Goal: Find contact information: Find contact information

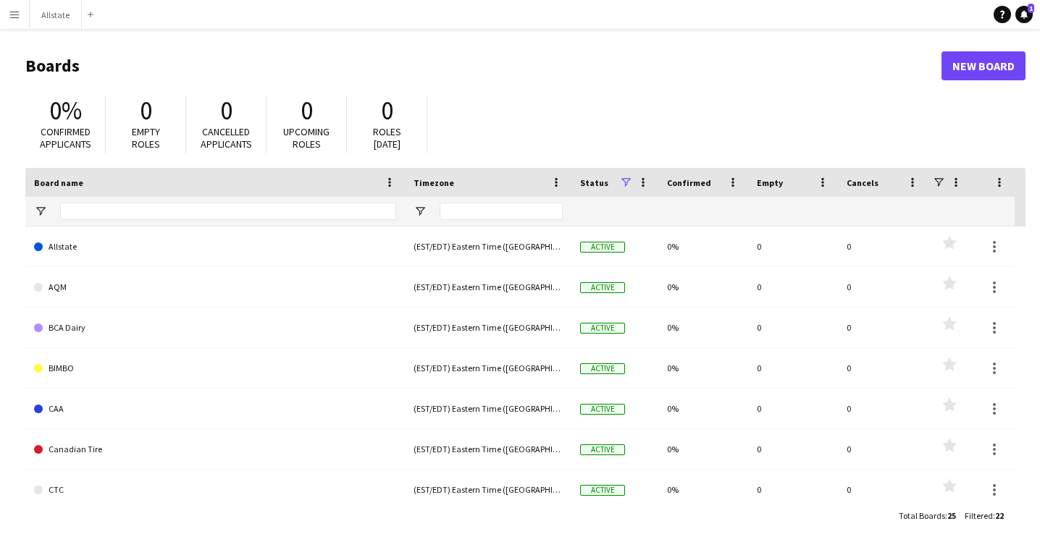
click at [17, 22] on button "Menu" at bounding box center [14, 14] width 29 height 29
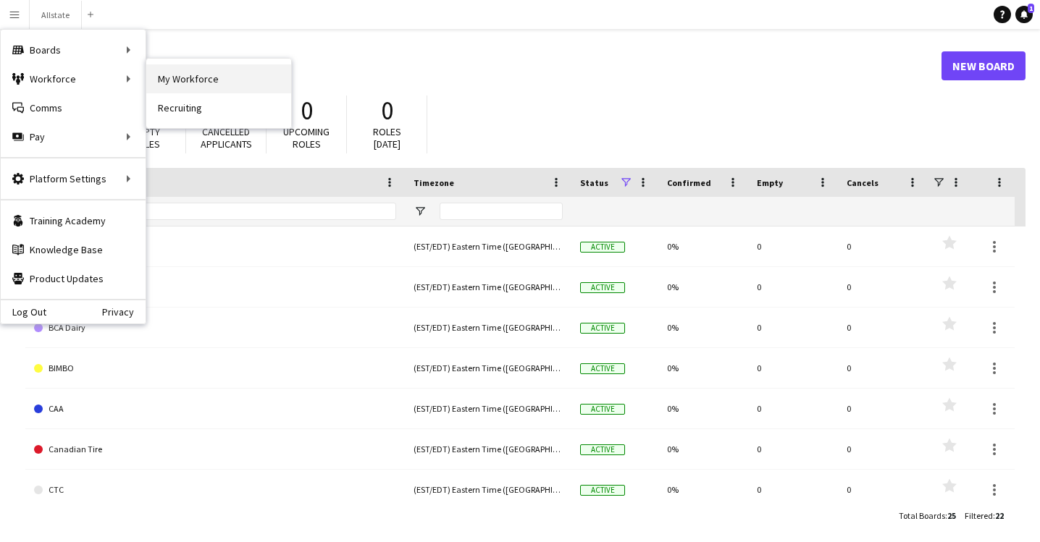
click at [188, 67] on link "My Workforce" at bounding box center [218, 78] width 145 height 29
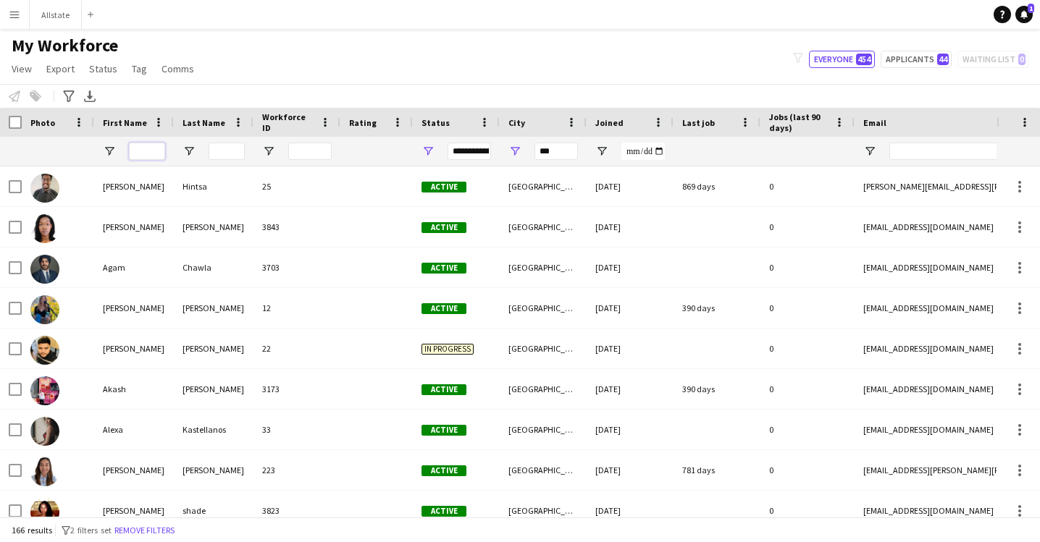
click at [151, 153] on input "First Name Filter Input" at bounding box center [147, 151] width 36 height 17
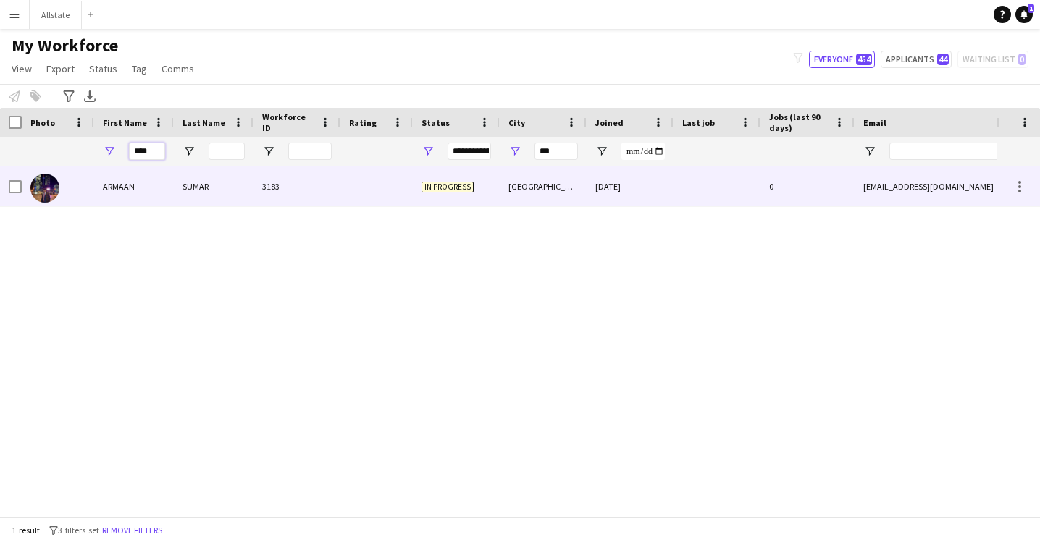
type input "****"
click at [149, 190] on div "ARMAAN" at bounding box center [134, 187] width 80 height 40
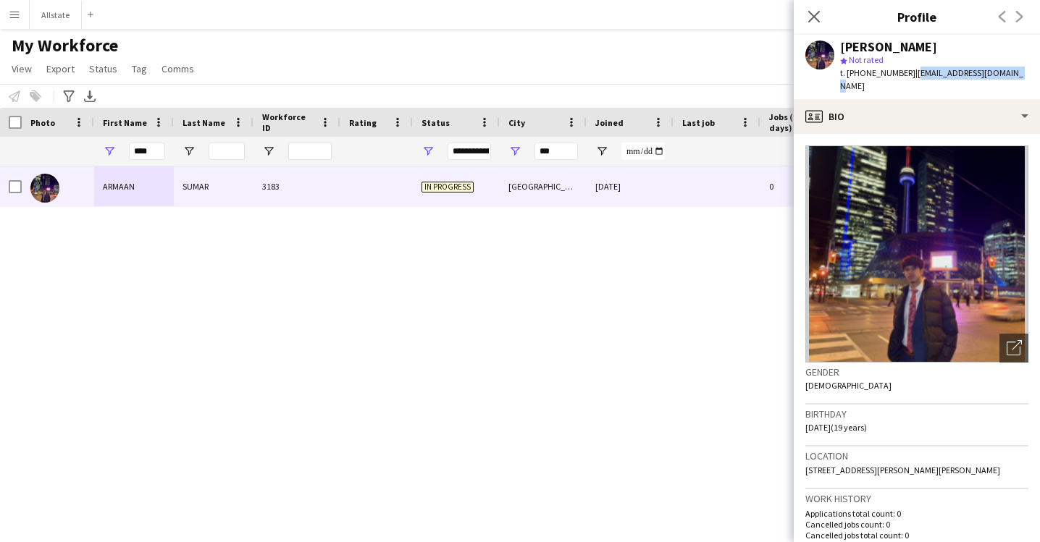
drag, startPoint x: 1012, startPoint y: 76, endPoint x: 905, endPoint y: 72, distance: 107.2
click at [905, 72] on div "[PERSON_NAME] star Not rated t. [PHONE_NUMBER] | [EMAIL_ADDRESS][DOMAIN_NAME]" at bounding box center [917, 67] width 246 height 64
click at [964, 51] on div "[PERSON_NAME]" at bounding box center [934, 47] width 188 height 13
click at [1018, 78] on div "[PERSON_NAME] star Not rated t. [PHONE_NUMBER] | [EMAIL_ADDRESS][DOMAIN_NAME]" at bounding box center [917, 67] width 246 height 64
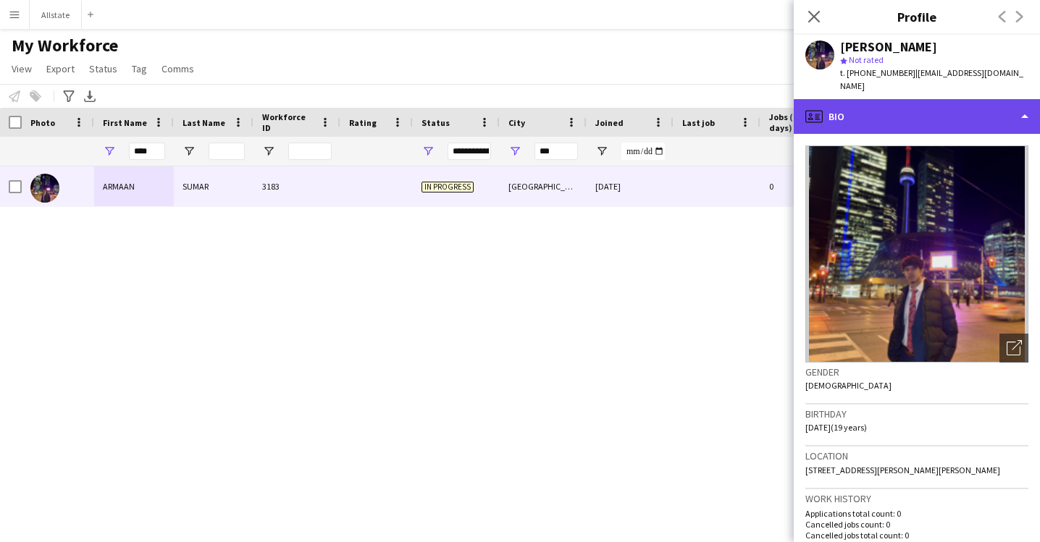
click at [1024, 101] on div "profile Bio" at bounding box center [917, 116] width 246 height 35
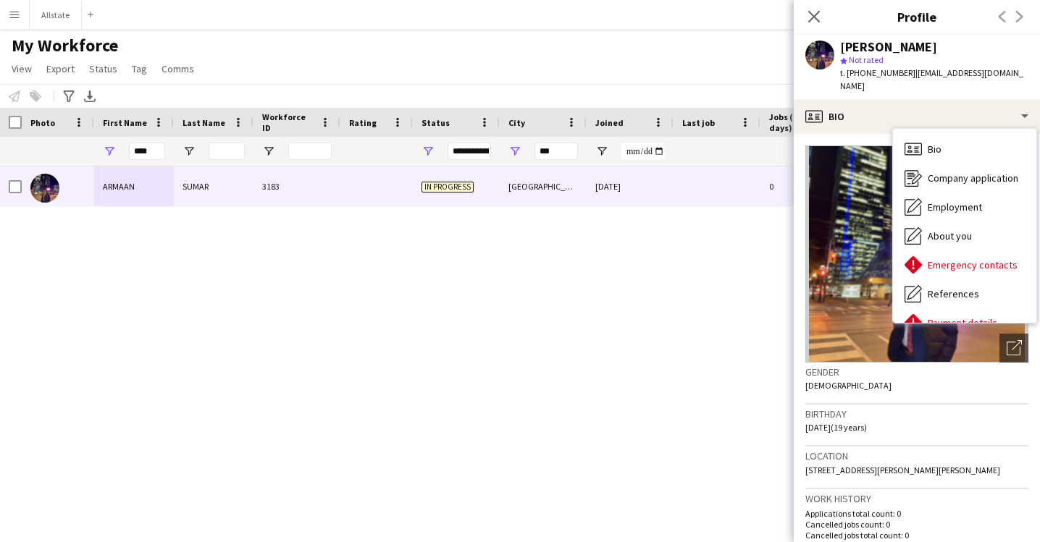
click at [1025, 52] on app-profile-header "[PERSON_NAME] star Not rated t. [PHONE_NUMBER] | [EMAIL_ADDRESS][DOMAIN_NAME]" at bounding box center [917, 67] width 246 height 64
